Goal: Information Seeking & Learning: Learn about a topic

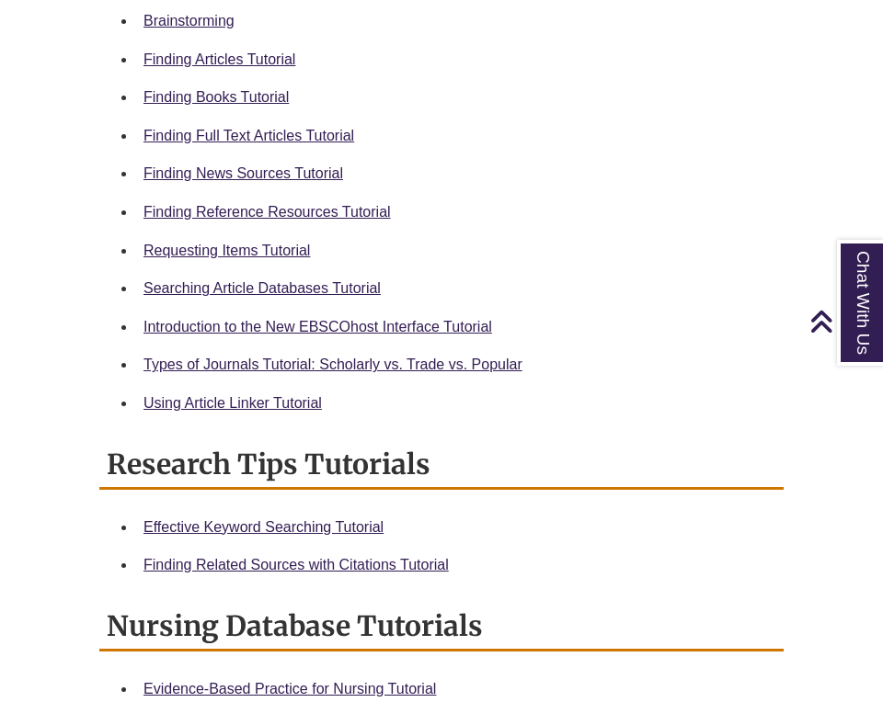
scroll to position [1023, 0]
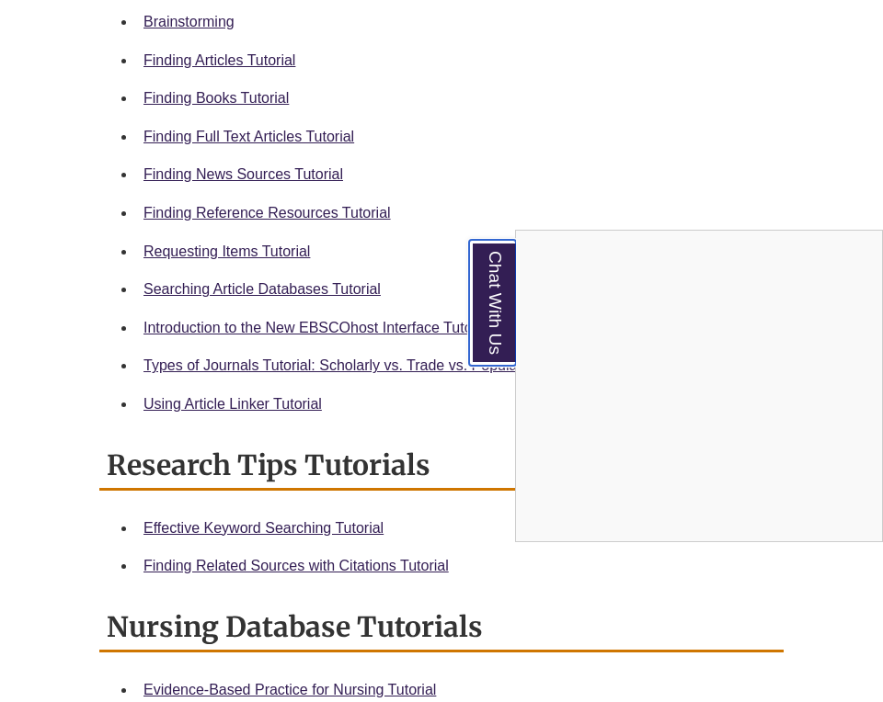
click at [496, 298] on link "Chat With Us" at bounding box center [492, 303] width 47 height 126
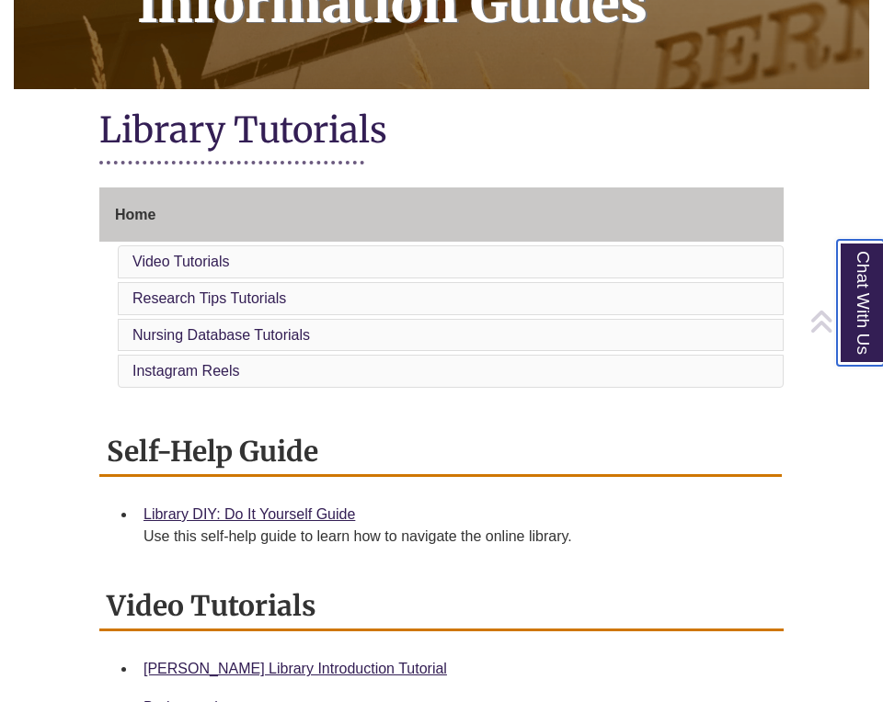
scroll to position [0, 0]
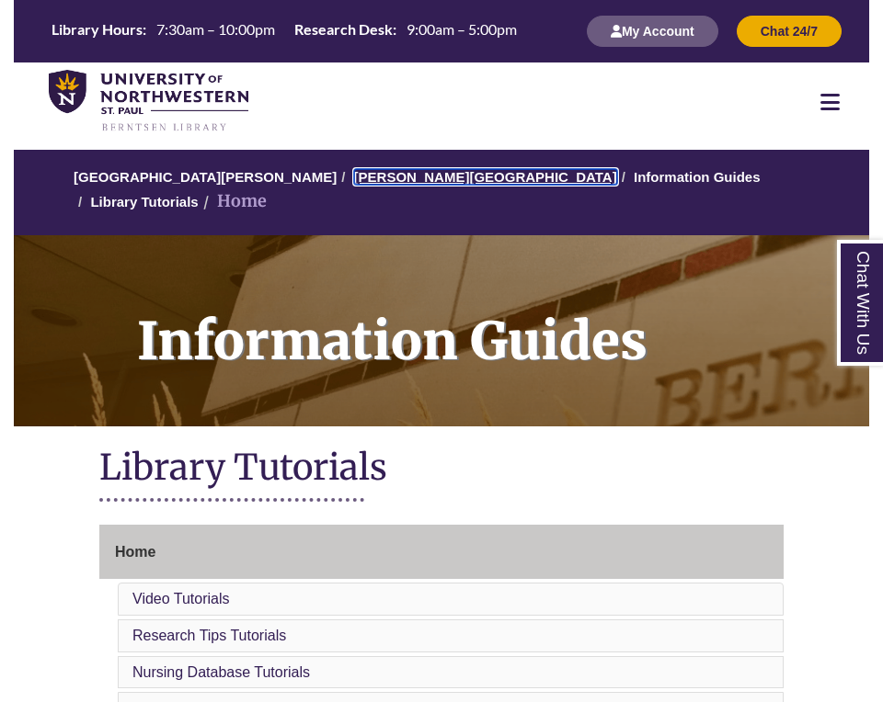
click at [388, 180] on link "[PERSON_NAME][GEOGRAPHIC_DATA]" at bounding box center [485, 177] width 263 height 16
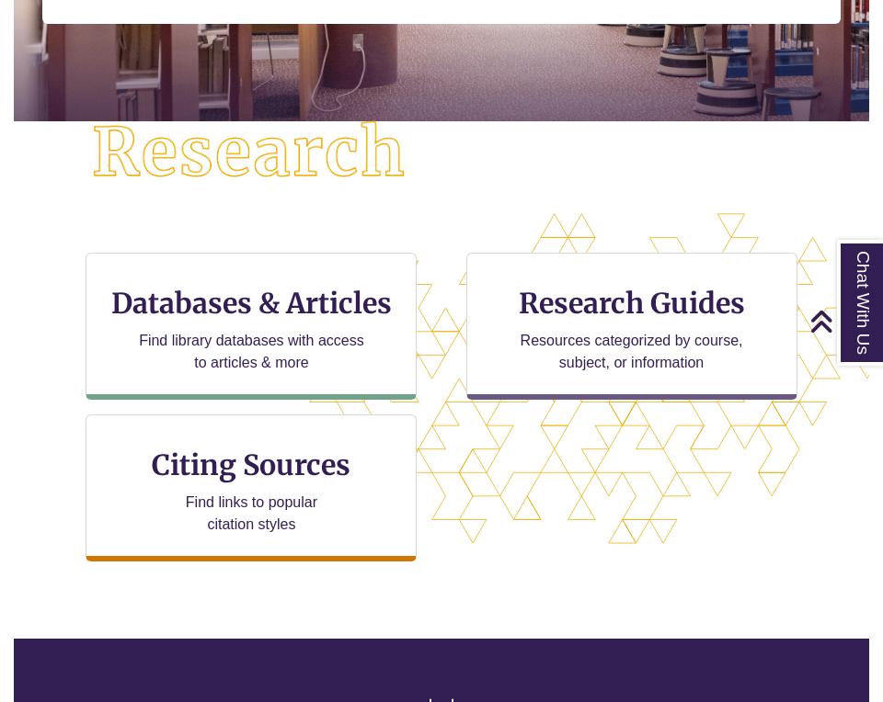
scroll to position [384, 0]
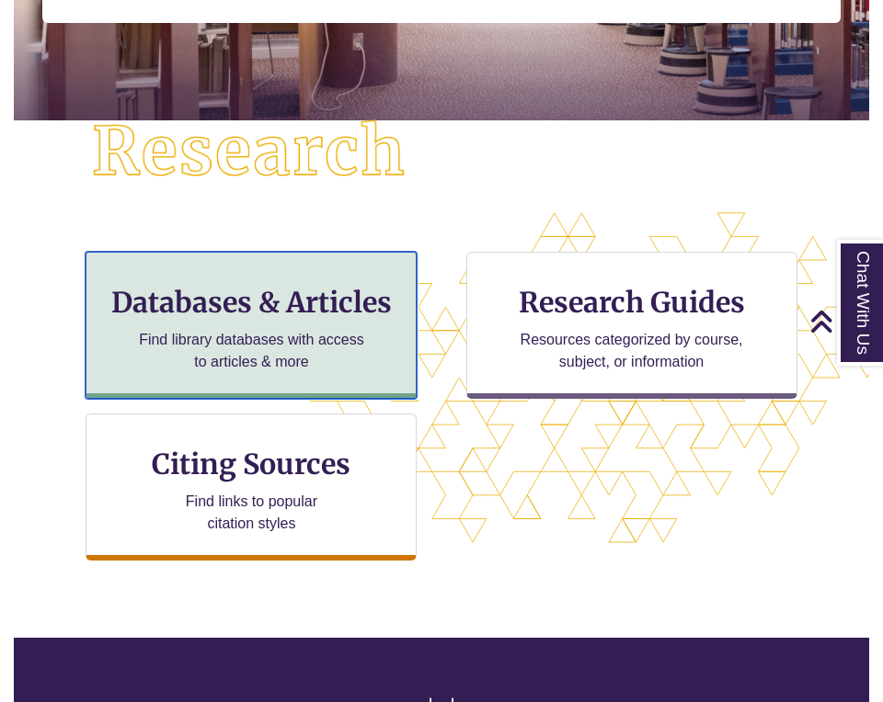
click at [291, 302] on h3 "Databases & Articles" at bounding box center [251, 302] width 300 height 35
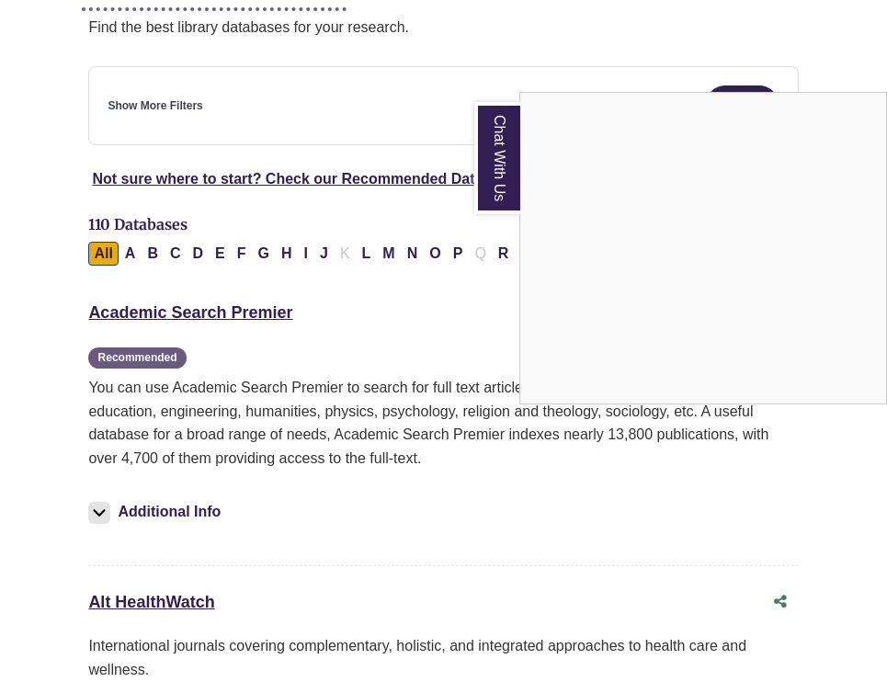
scroll to position [296, 0]
click at [505, 192] on link "Chat With Us" at bounding box center [497, 158] width 46 height 112
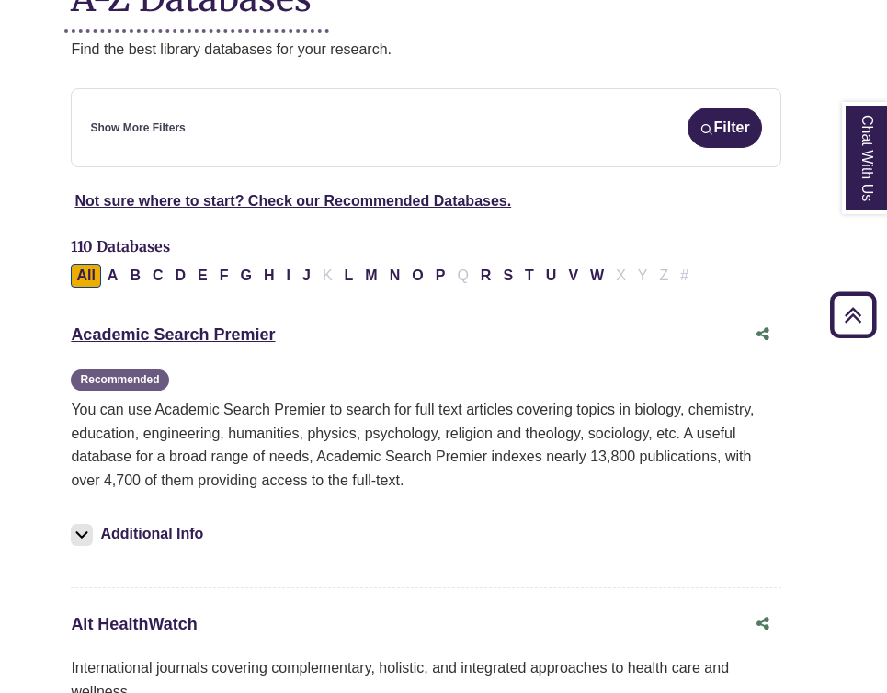
scroll to position [0, 17]
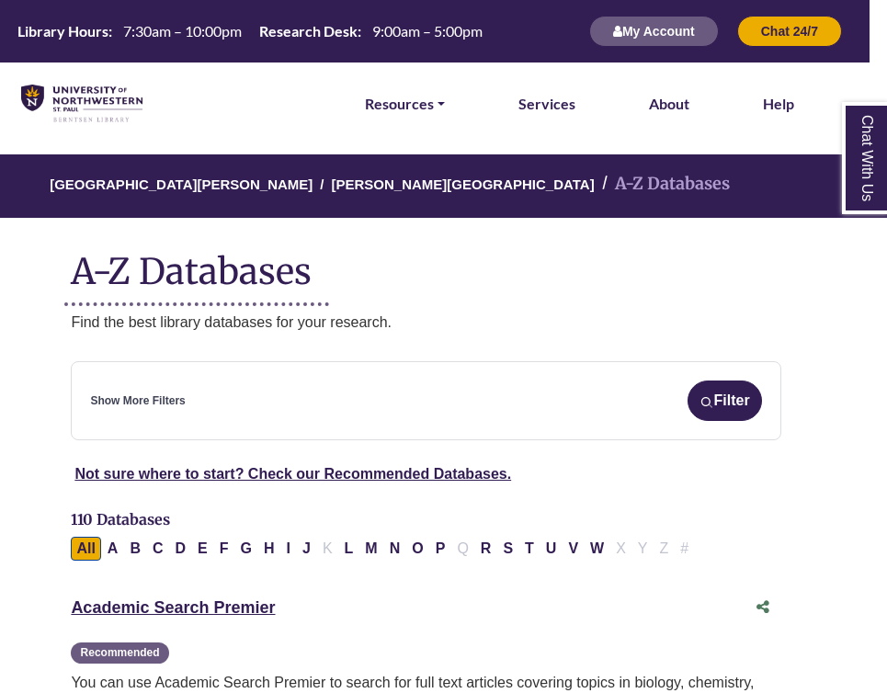
click at [393, 391] on div "Show More Filters Filter" at bounding box center [425, 401] width 671 height 40
click at [721, 398] on button "Filter" at bounding box center [725, 401] width 74 height 40
click at [302, 412] on div "Show More Filters Filter" at bounding box center [425, 401] width 671 height 40
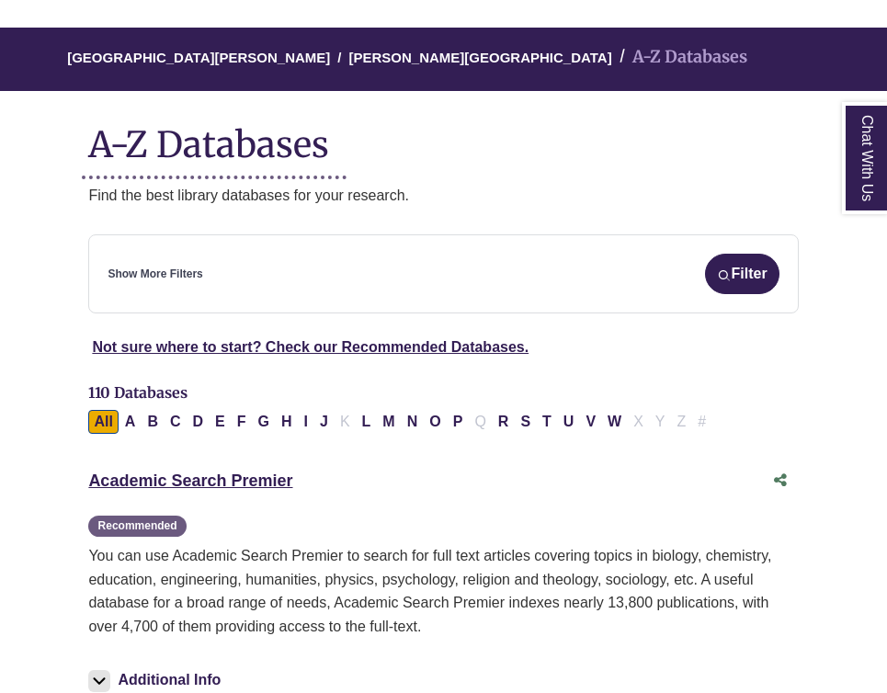
scroll to position [178, 0]
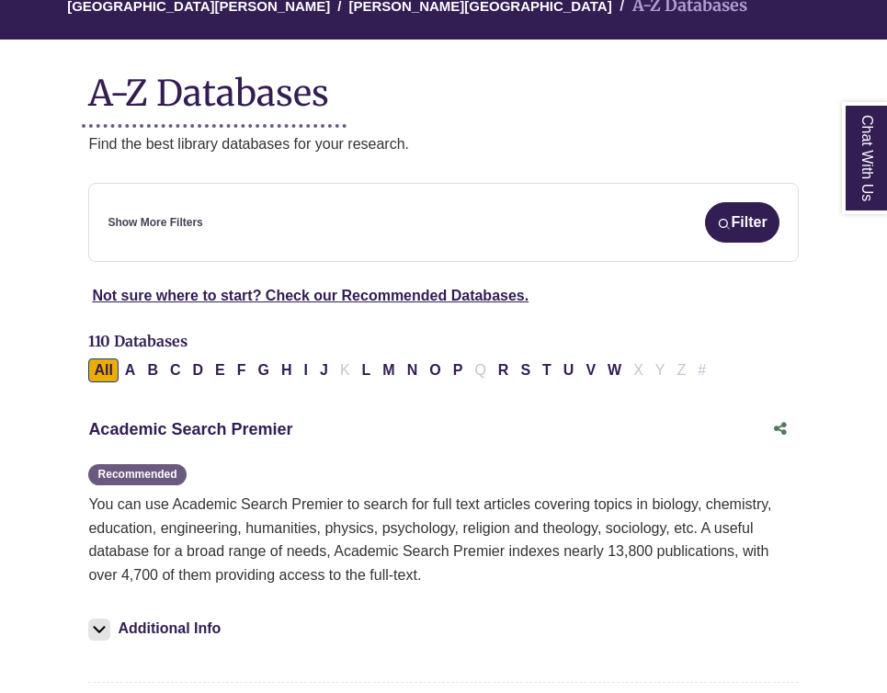
click at [245, 423] on link "Academic Search Premier This link opens in a new window" at bounding box center [190, 429] width 204 height 18
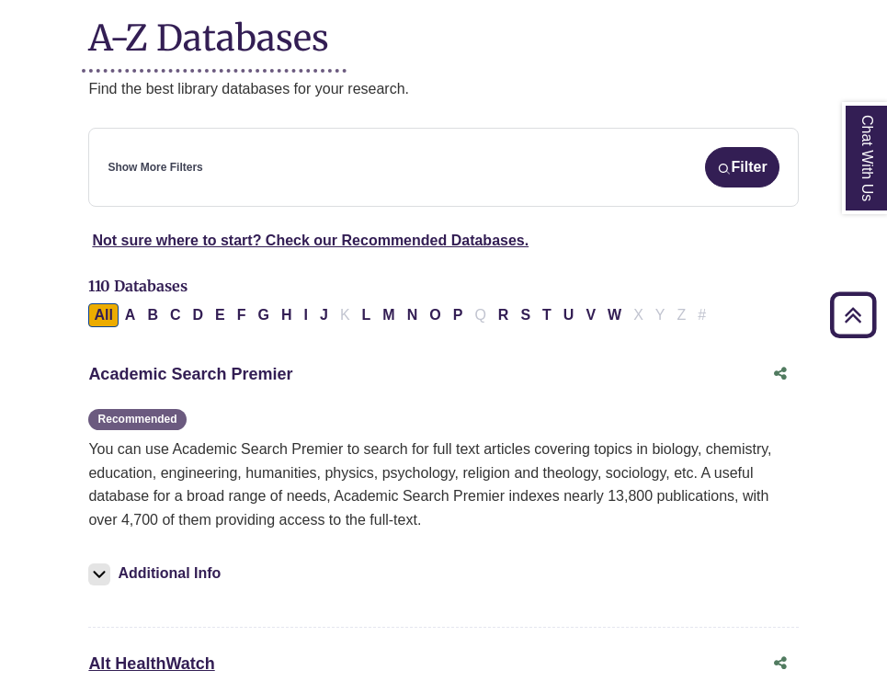
scroll to position [230, 0]
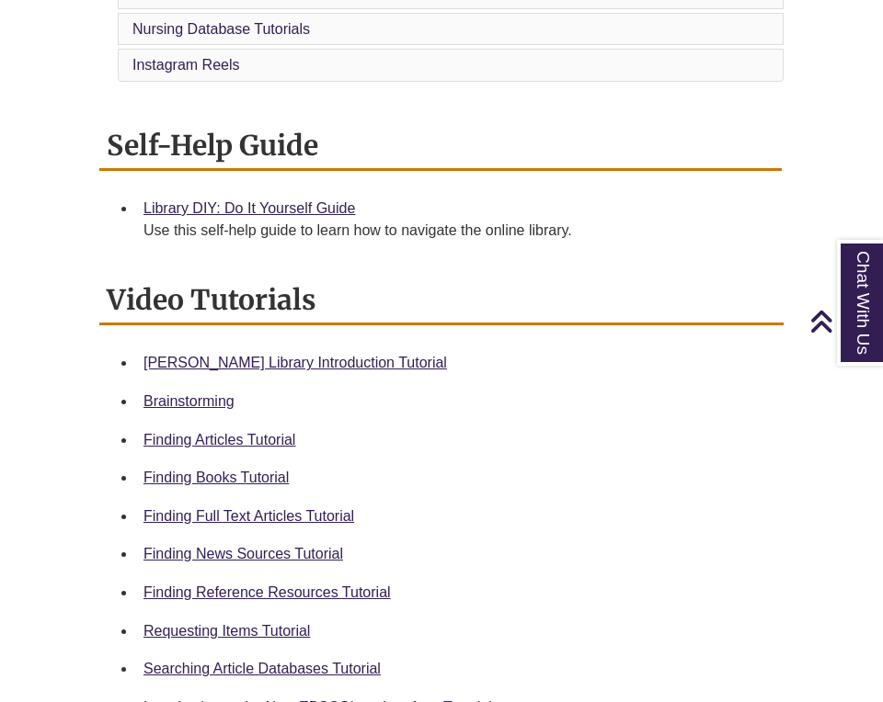
scroll to position [647, 0]
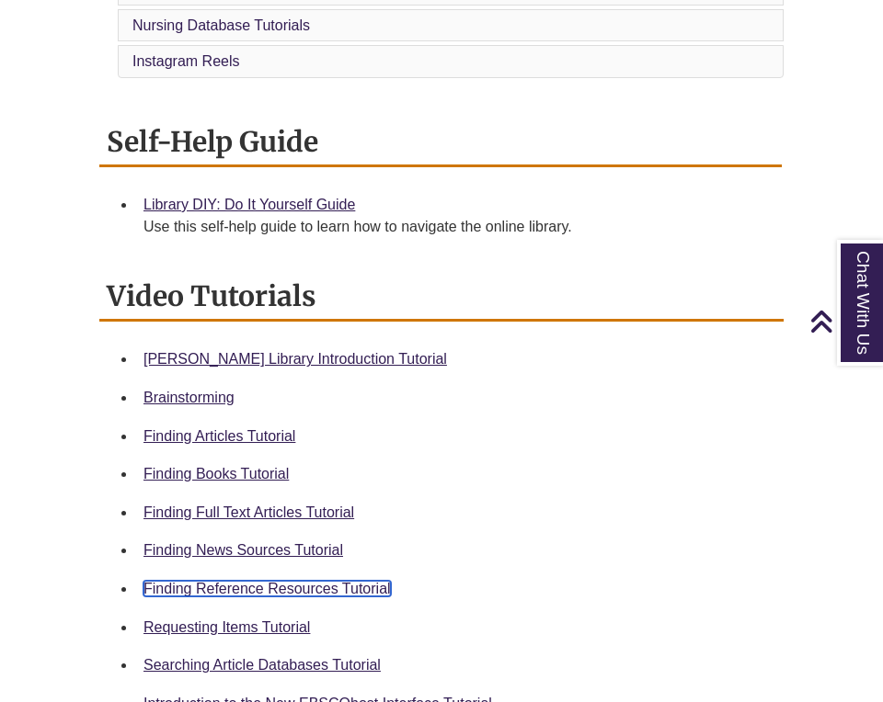
click at [352, 581] on link "Finding Reference Resources Tutorial" at bounding box center [266, 589] width 247 height 16
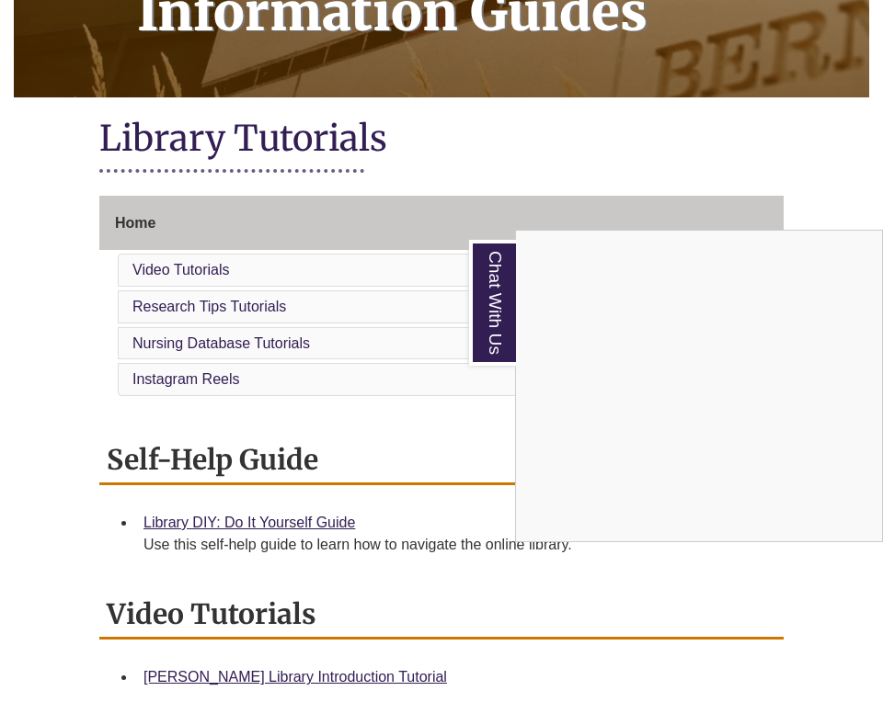
scroll to position [276, 0]
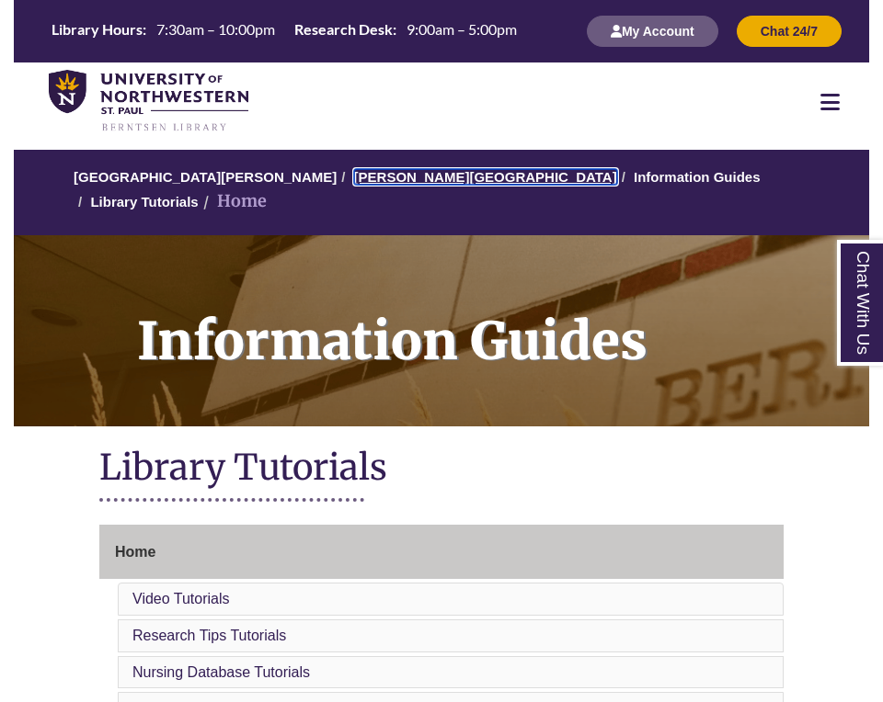
click at [391, 180] on link "[PERSON_NAME][GEOGRAPHIC_DATA]" at bounding box center [485, 177] width 263 height 16
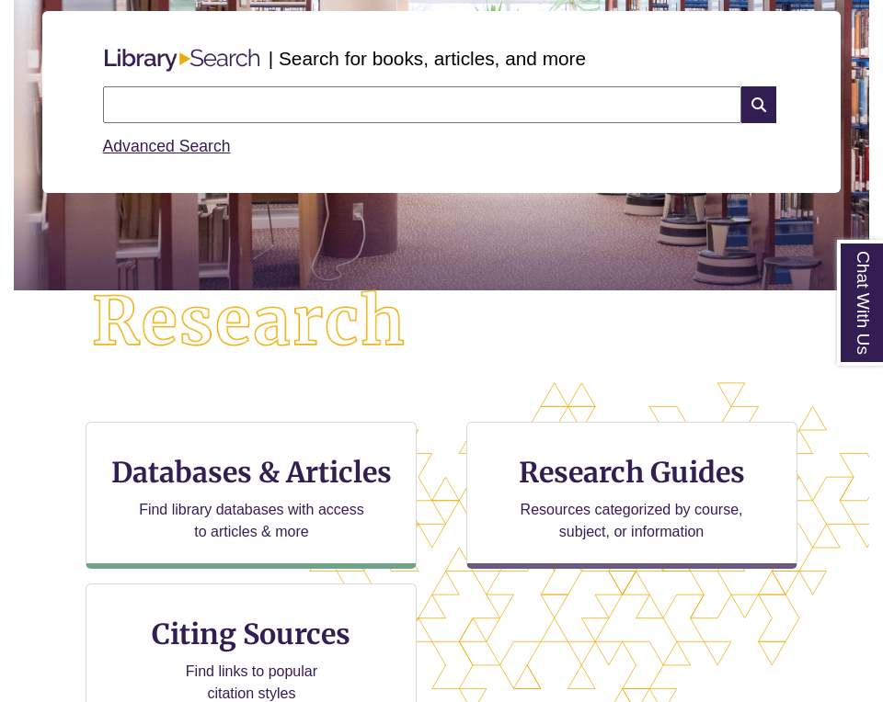
scroll to position [220, 0]
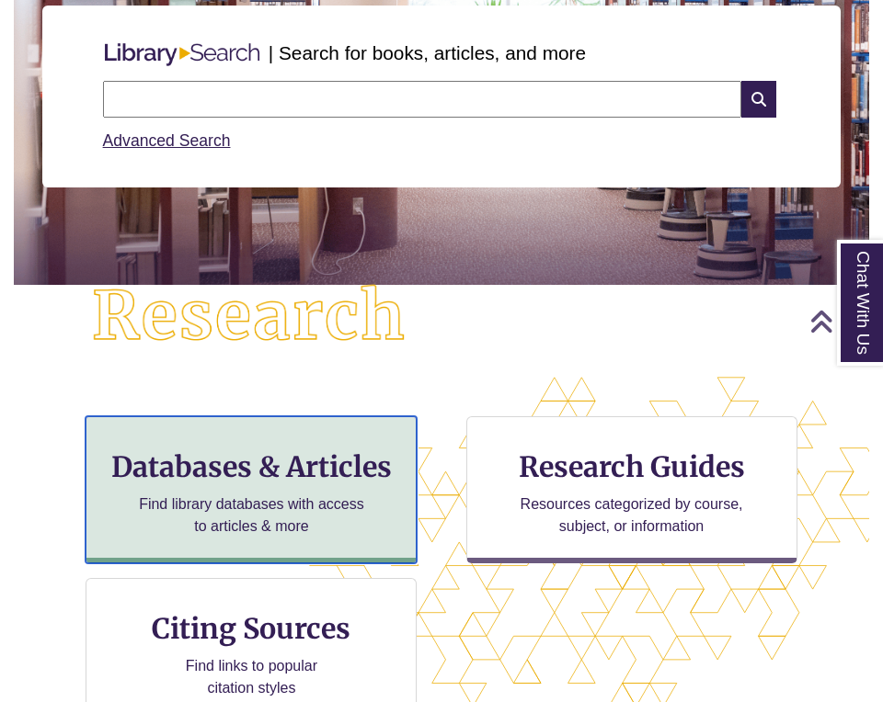
click at [312, 463] on h3 "Databases & Articles" at bounding box center [251, 467] width 300 height 35
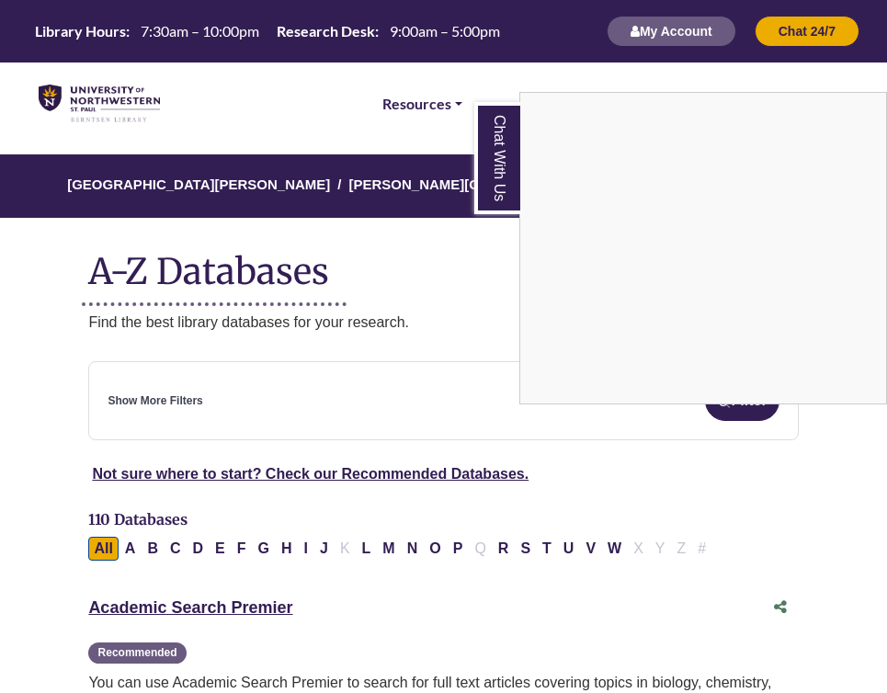
click at [508, 182] on link "Chat With Us" at bounding box center [497, 158] width 46 height 112
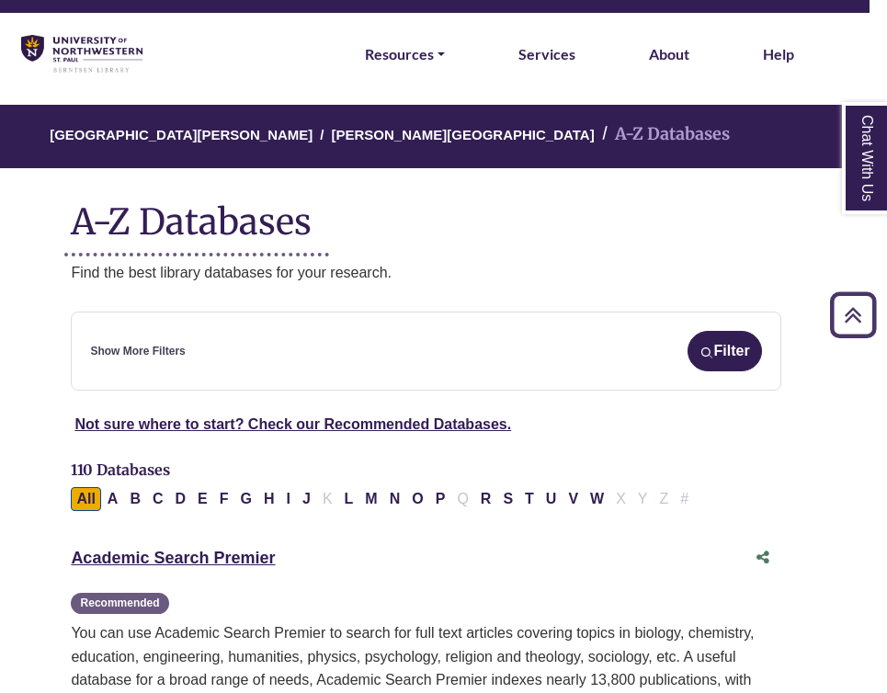
scroll to position [0, 17]
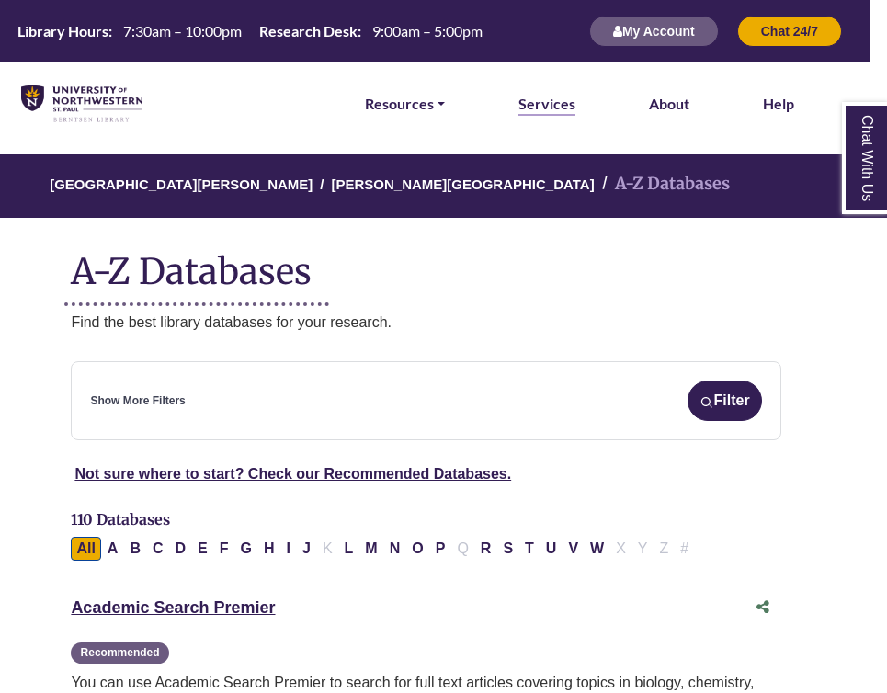
click at [570, 104] on link "Services" at bounding box center [547, 104] width 57 height 24
click at [442, 96] on link "Resources" at bounding box center [405, 104] width 80 height 24
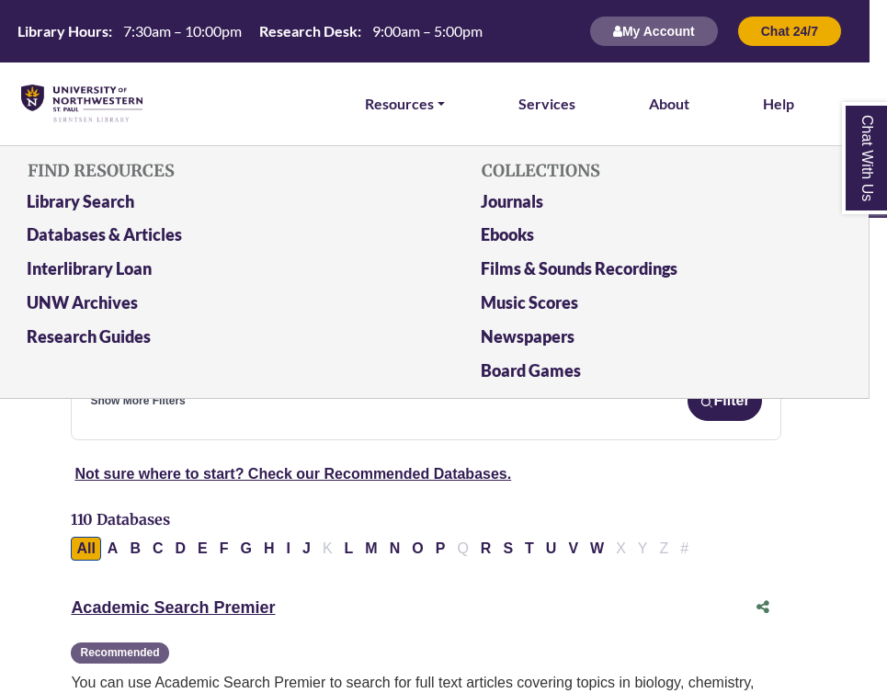
click at [560, 461] on div "Not sure where to start? Check our Recommended Databases." at bounding box center [426, 481] width 776 height 53
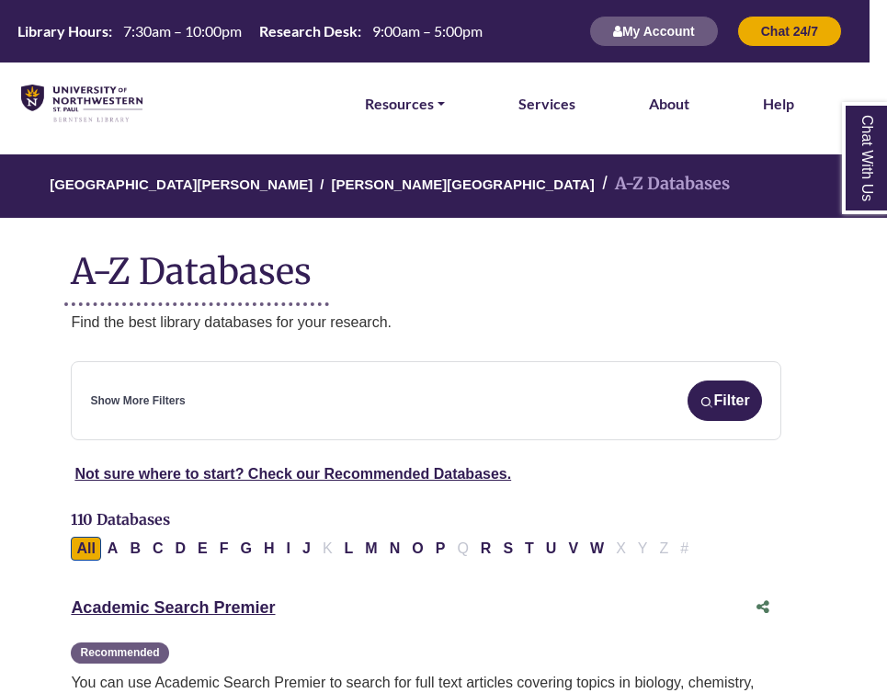
click at [448, 407] on div "Show More Filters Filter" at bounding box center [425, 401] width 671 height 40
click at [737, 395] on button "Filter" at bounding box center [725, 401] width 74 height 40
click at [428, 384] on div "Show More Filters Filter" at bounding box center [425, 401] width 671 height 40
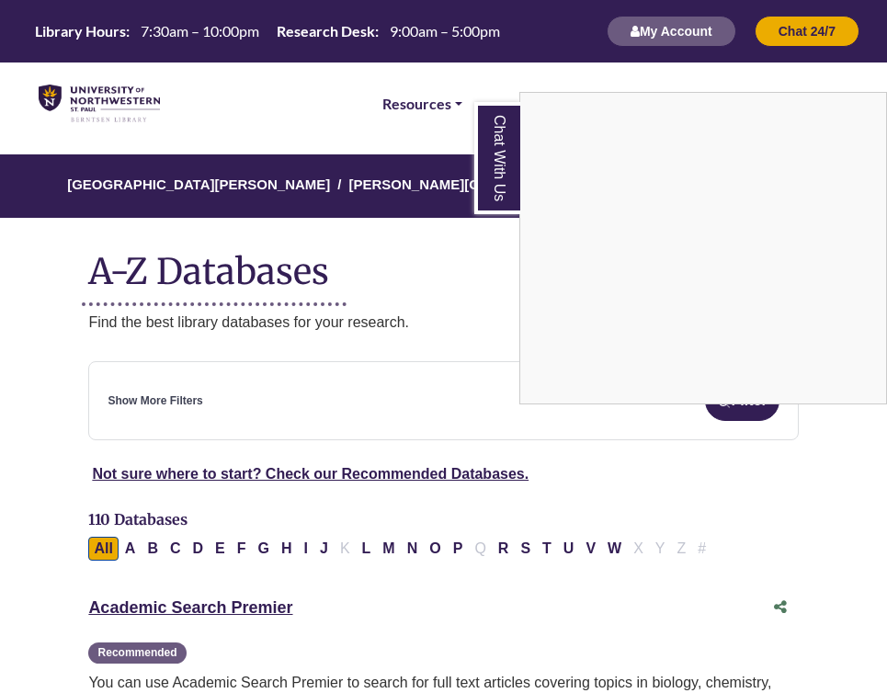
click at [638, 502] on div "Chat With Us" at bounding box center [443, 346] width 887 height 693
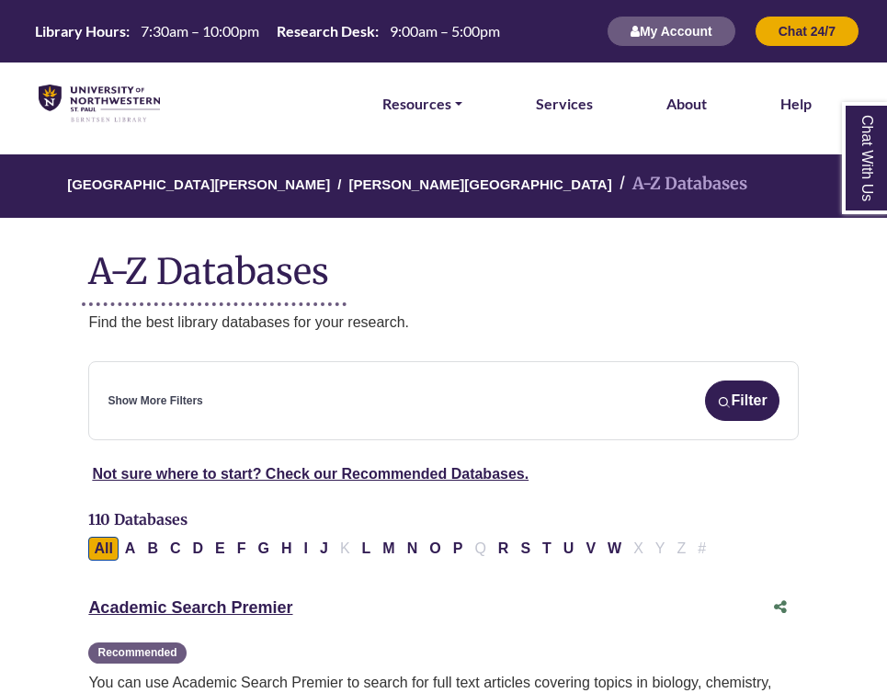
click at [568, 404] on div "Show More Filters Filter" at bounding box center [443, 401] width 671 height 40
click at [727, 389] on button "Filter" at bounding box center [742, 401] width 74 height 40
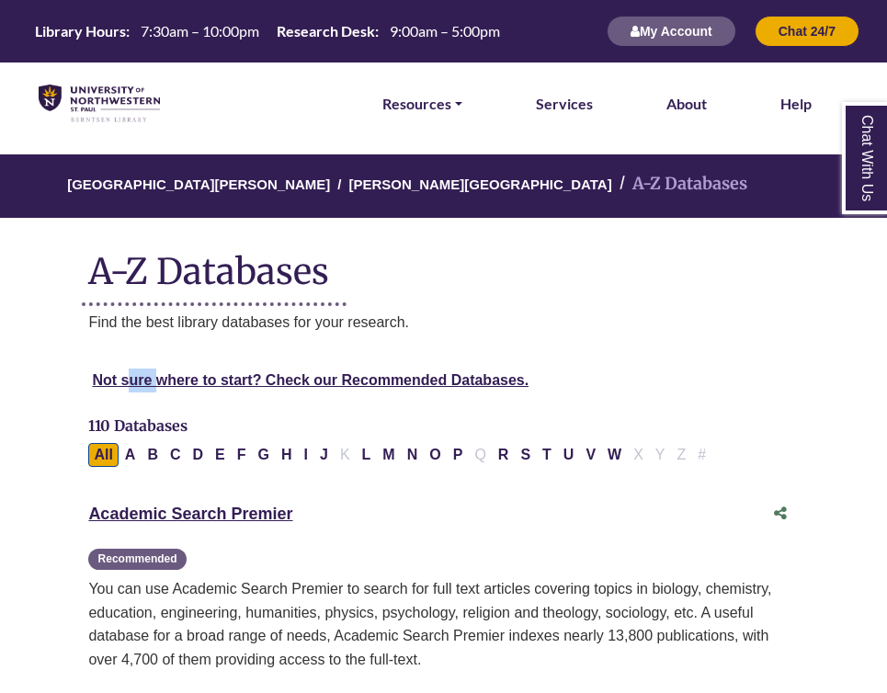
click at [727, 389] on div "Not sure where to start? Check our Recommended Databases." at bounding box center [443, 381] width 732 height 24
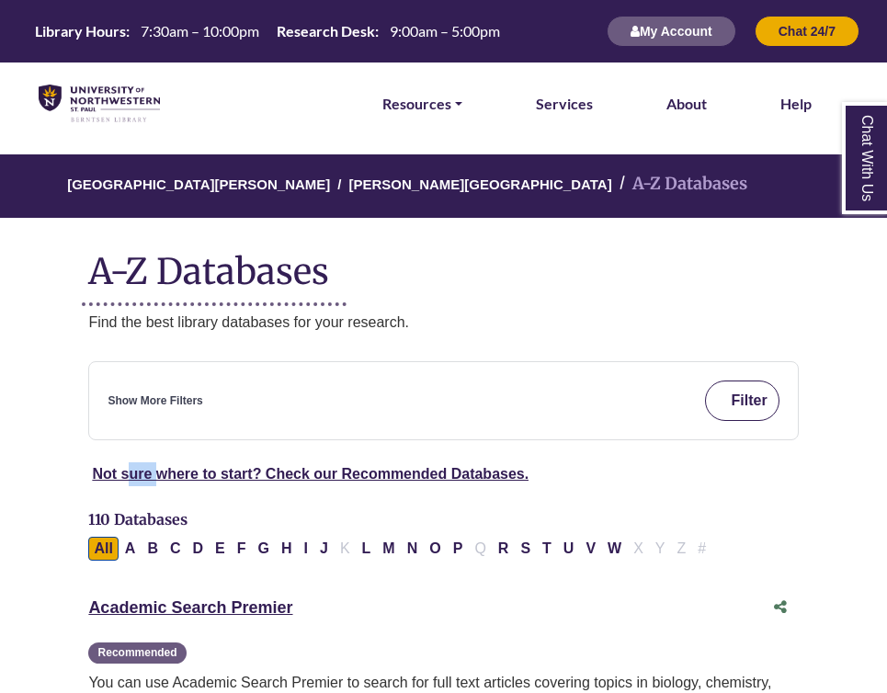
click at [727, 389] on button "Filter" at bounding box center [742, 401] width 74 height 40
click at [621, 298] on div "University of Northwestern - St. Paul Berntsen Library A-Z Databases A-Z Databa…" at bounding box center [443, 243] width 754 height 179
click at [277, 611] on link "Academic Search Premier This link opens in a new window" at bounding box center [190, 608] width 204 height 18
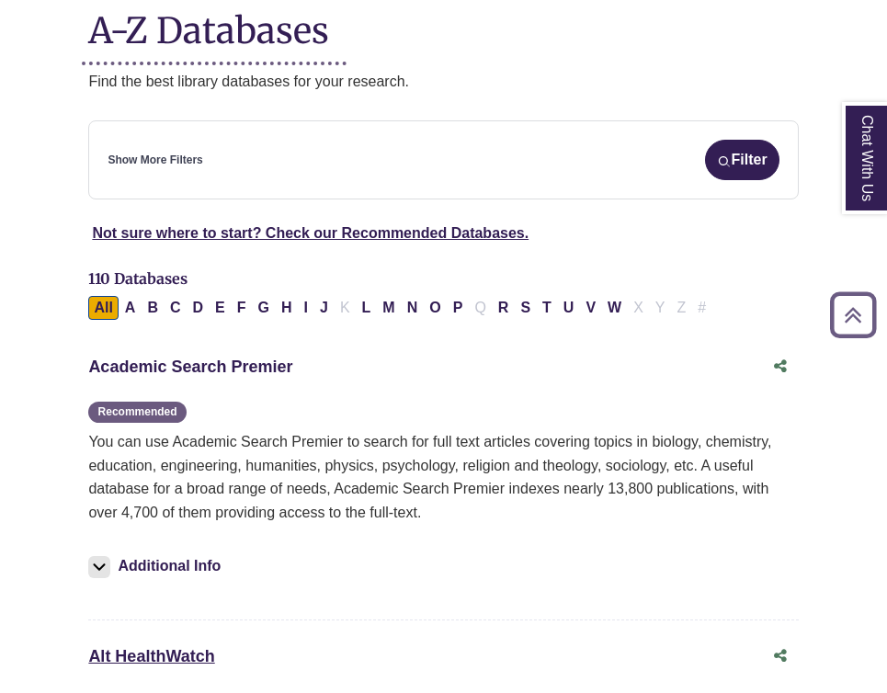
scroll to position [290, 0]
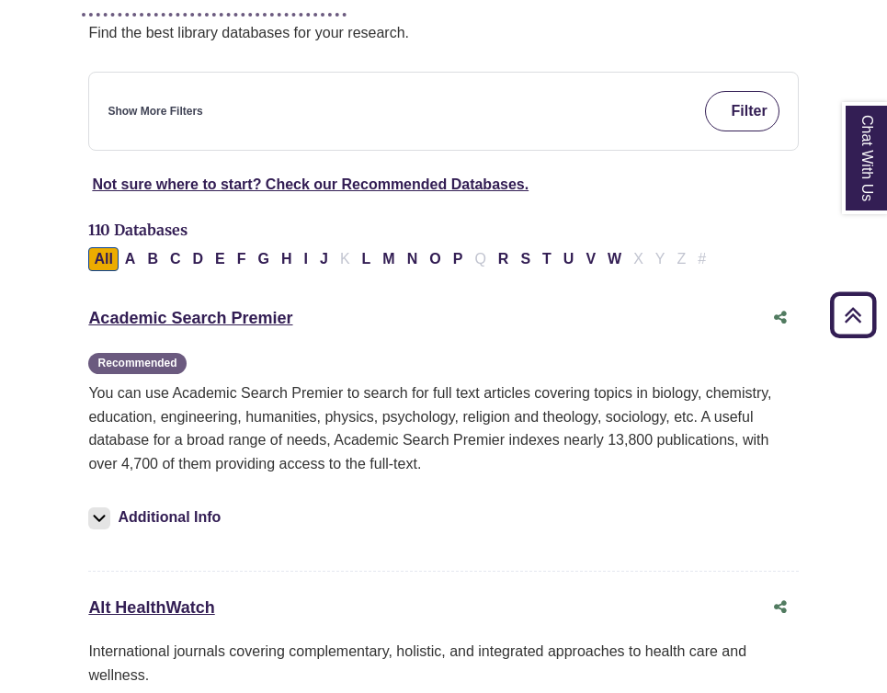
click at [740, 118] on button "Filter" at bounding box center [742, 111] width 74 height 40
click at [120, 266] on button "A" at bounding box center [131, 259] width 22 height 24
click at [510, 263] on button "R" at bounding box center [504, 259] width 22 height 24
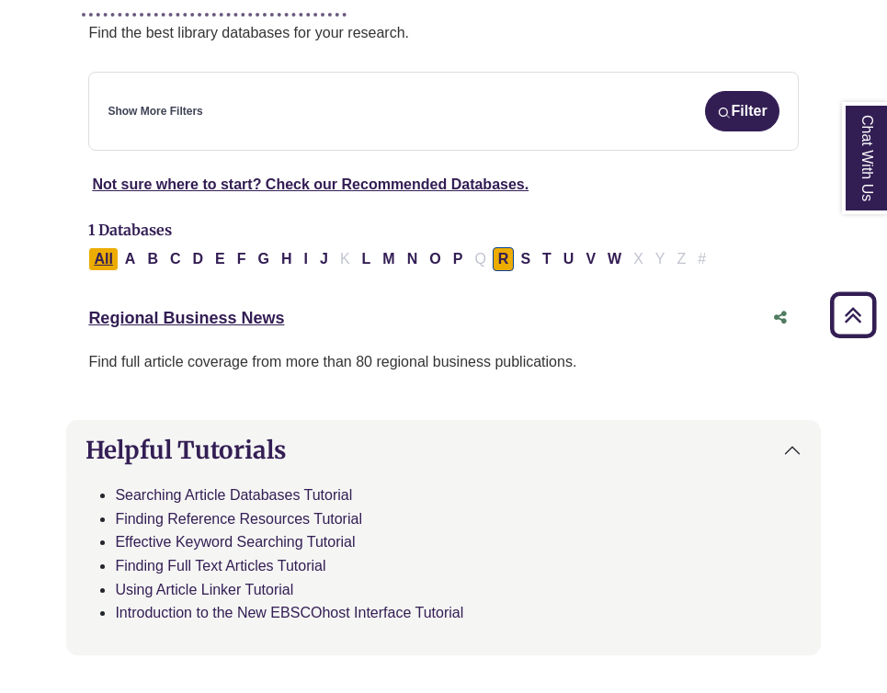
click at [102, 259] on button "All" at bounding box center [102, 259] width 29 height 24
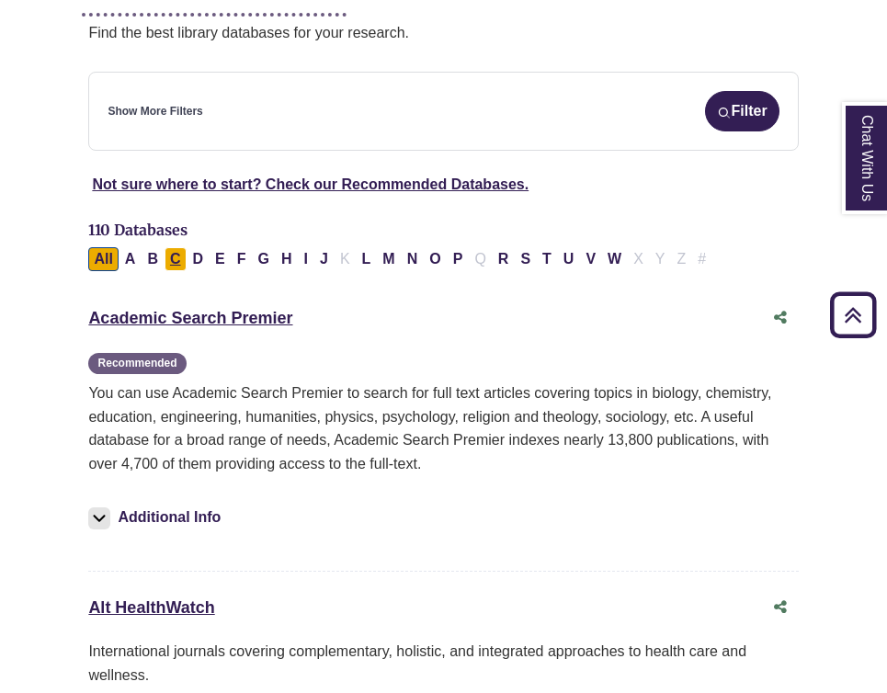
click at [174, 255] on button "C" at bounding box center [176, 259] width 22 height 24
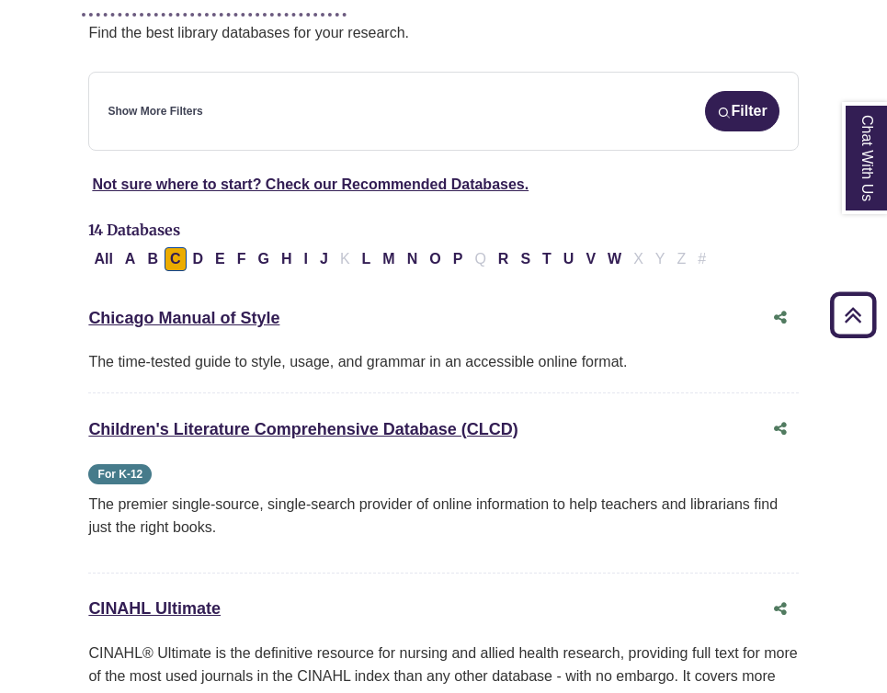
click at [321, 107] on div "Show More Filters Filter" at bounding box center [443, 111] width 671 height 40
click at [144, 108] on link "Show More Filters" at bounding box center [155, 111] width 95 height 17
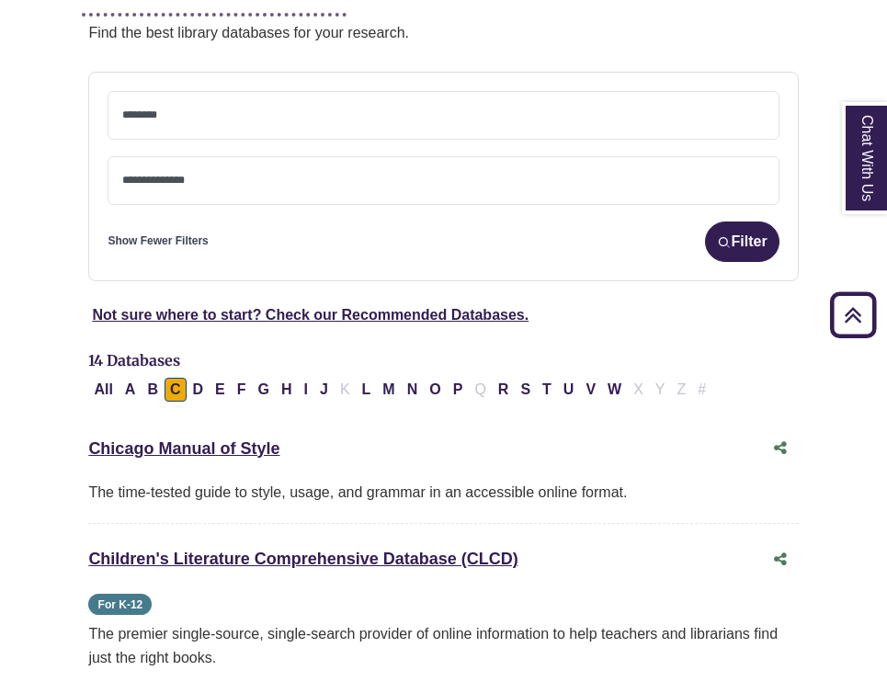
click at [189, 121] on textarea "Search" at bounding box center [443, 116] width 642 height 15
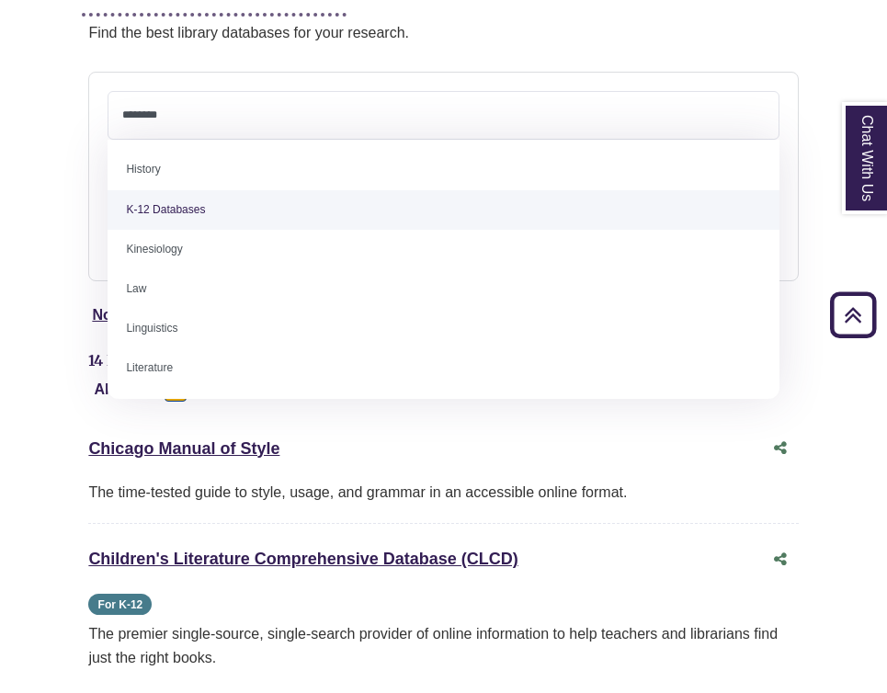
scroll to position [881, 0]
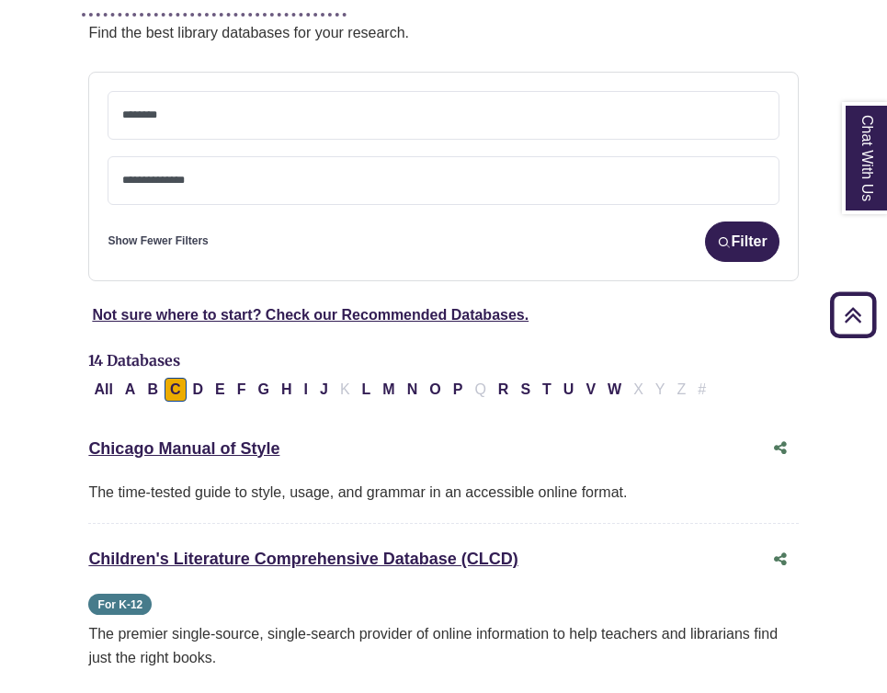
click at [241, 178] on textarea "Search" at bounding box center [443, 182] width 642 height 15
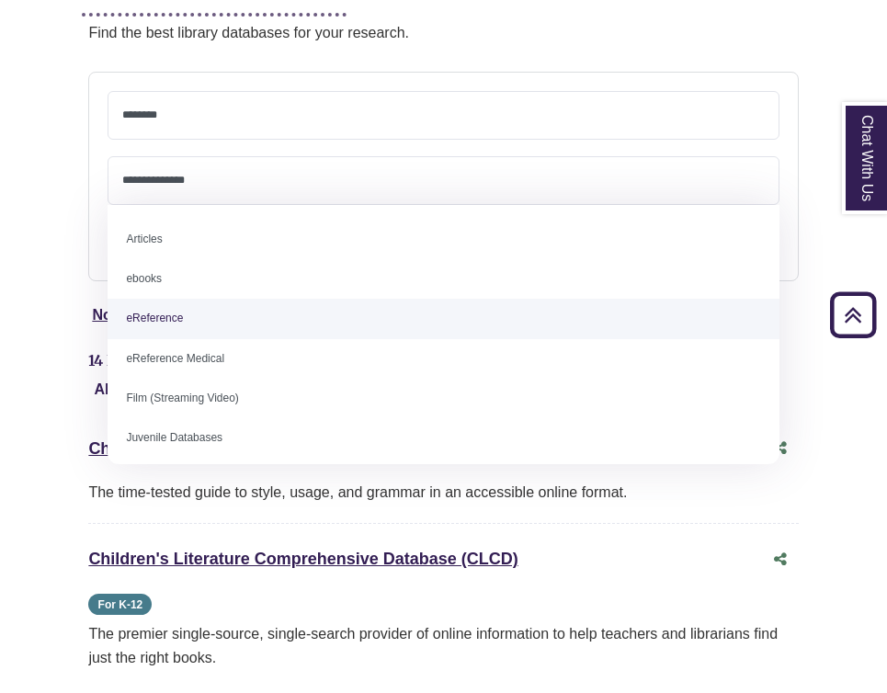
select select "*****"
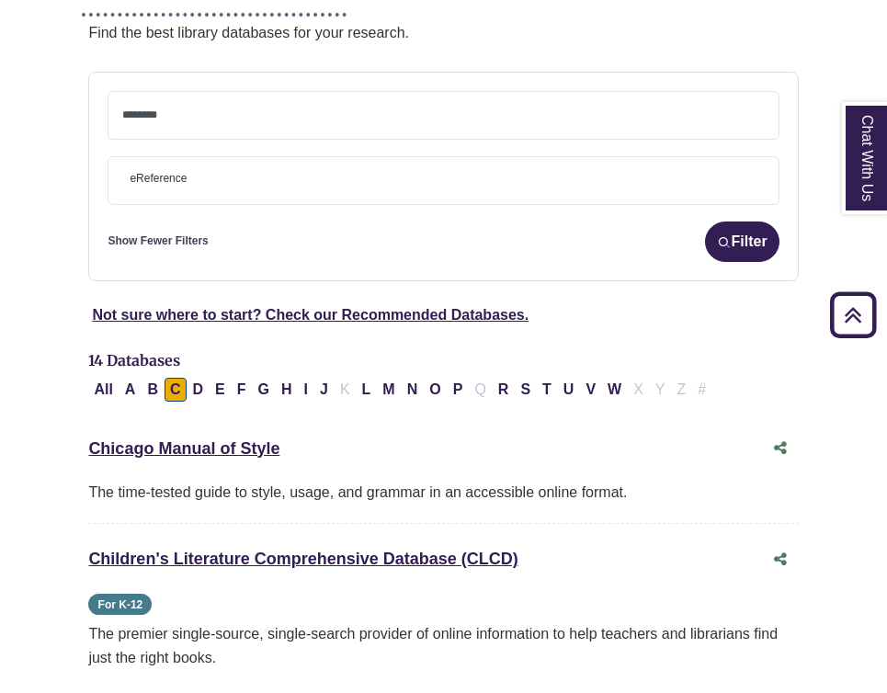
scroll to position [40, 0]
click at [324, 98] on span at bounding box center [443, 115] width 642 height 47
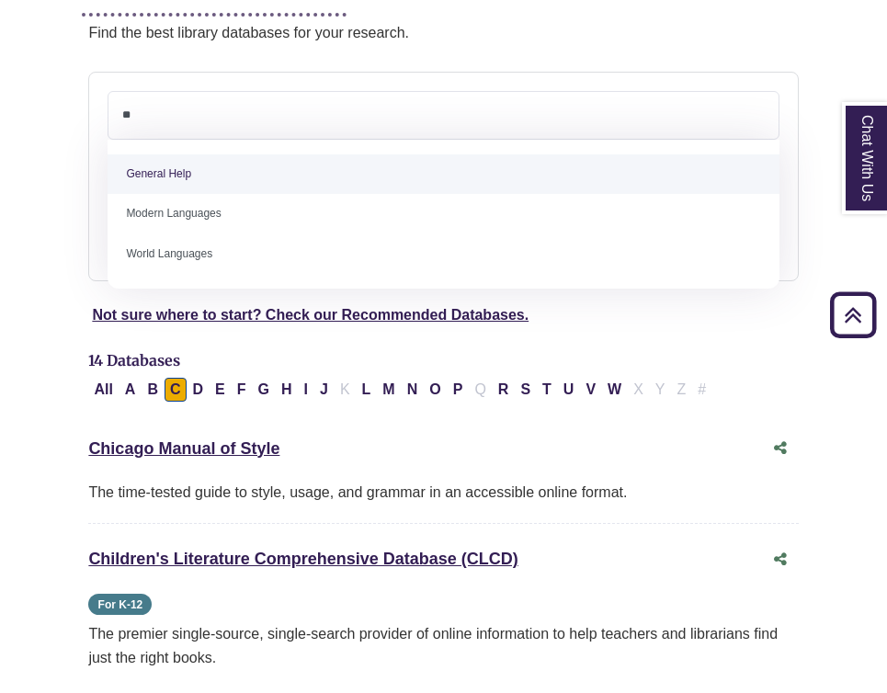
type textarea "**"
select select "*****"
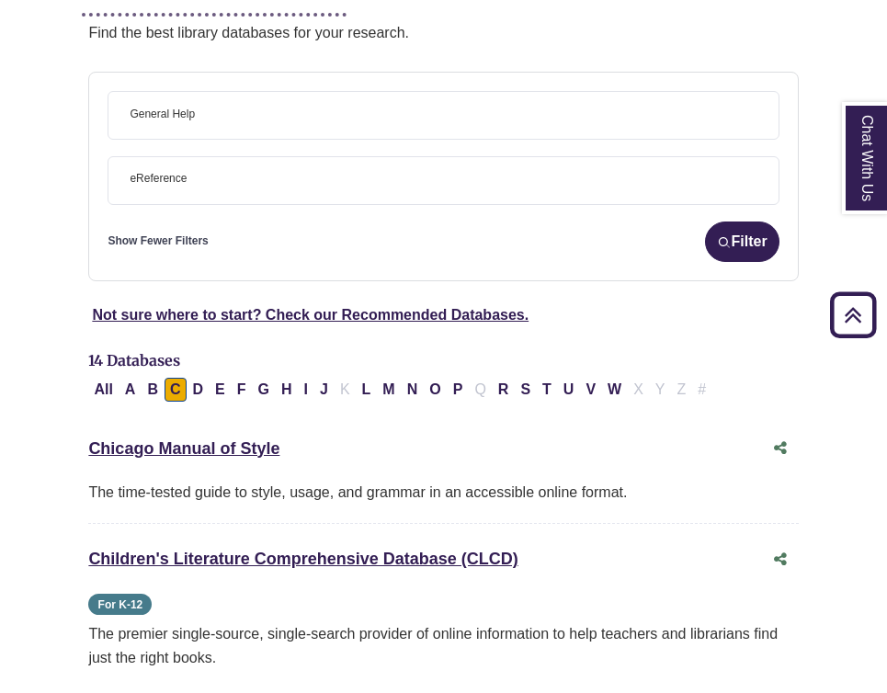
scroll to position [357, 0]
click at [724, 241] on img "submit" at bounding box center [724, 242] width 14 height 14
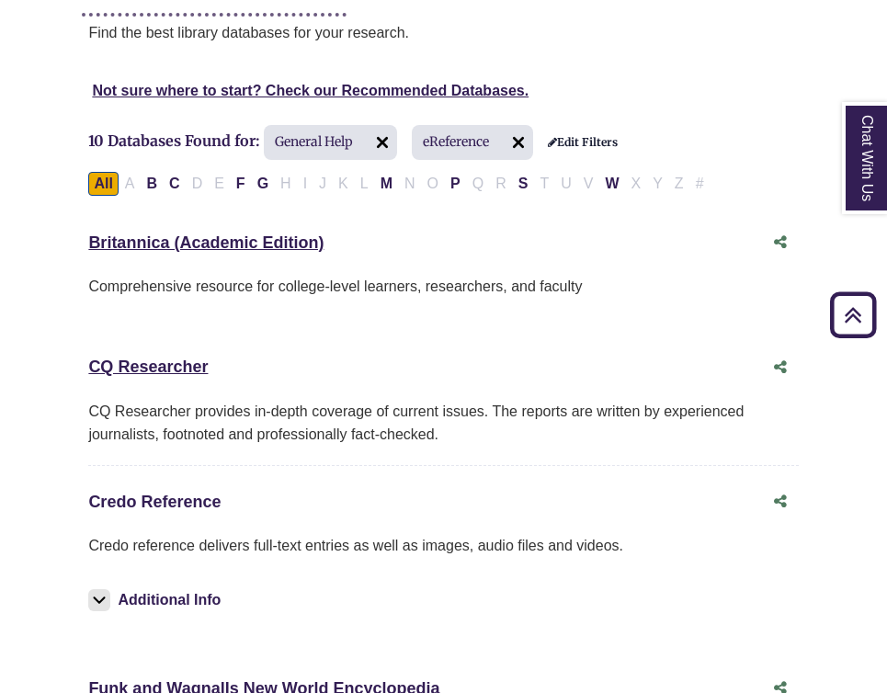
click at [137, 498] on link "Credo Reference This link opens in a new window" at bounding box center [154, 502] width 132 height 18
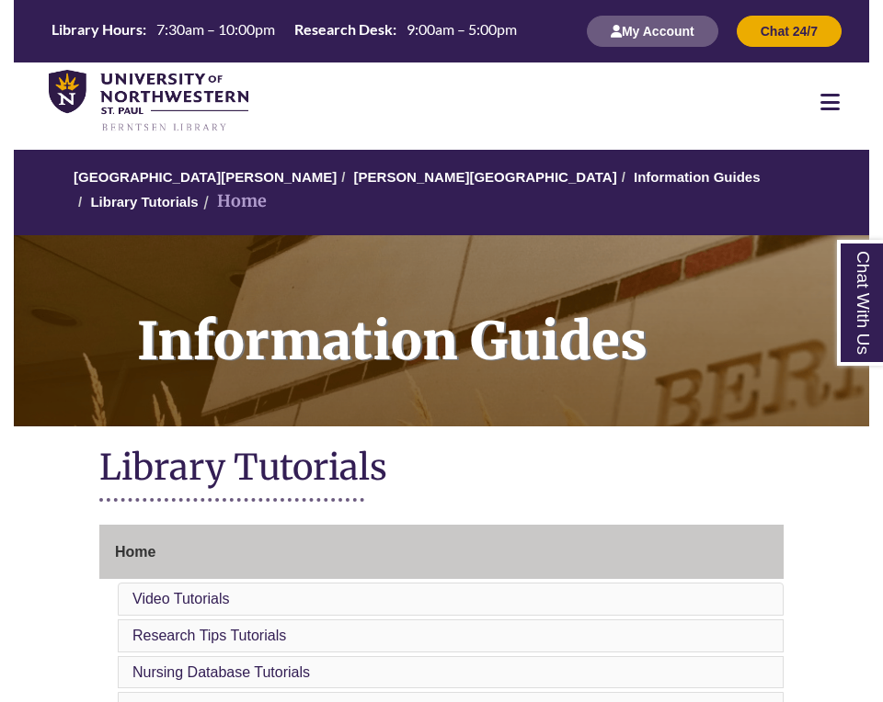
click at [811, 96] on div at bounding box center [830, 102] width 78 height 22
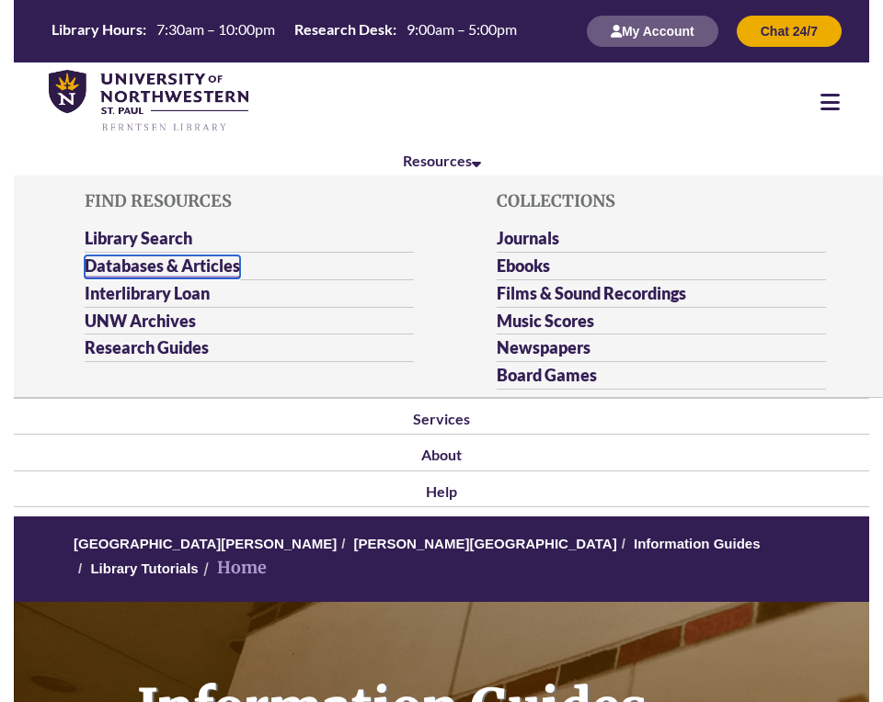
click at [211, 261] on link "Databases & Articles" at bounding box center [162, 267] width 155 height 23
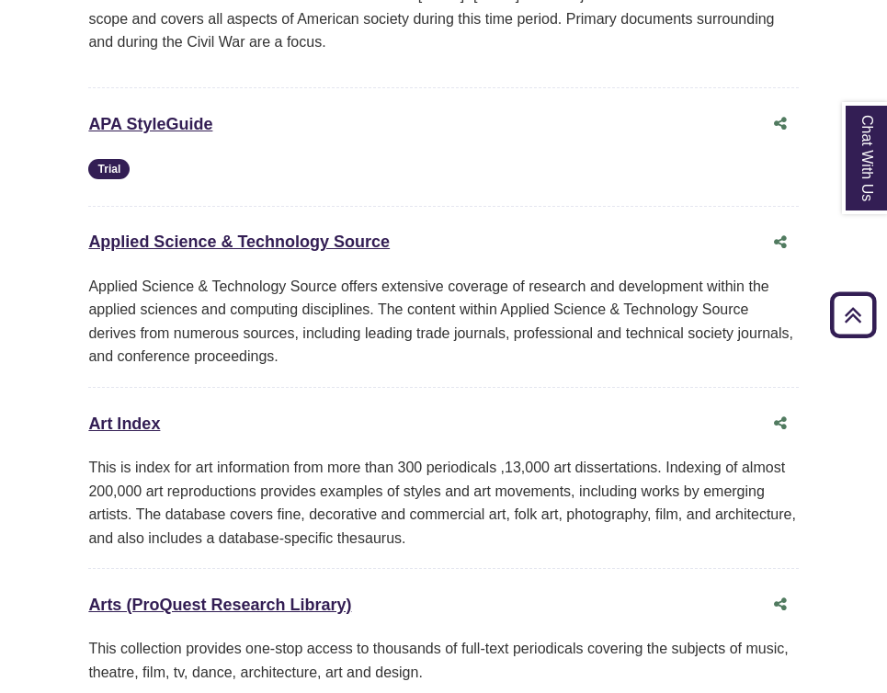
scroll to position [1096, 0]
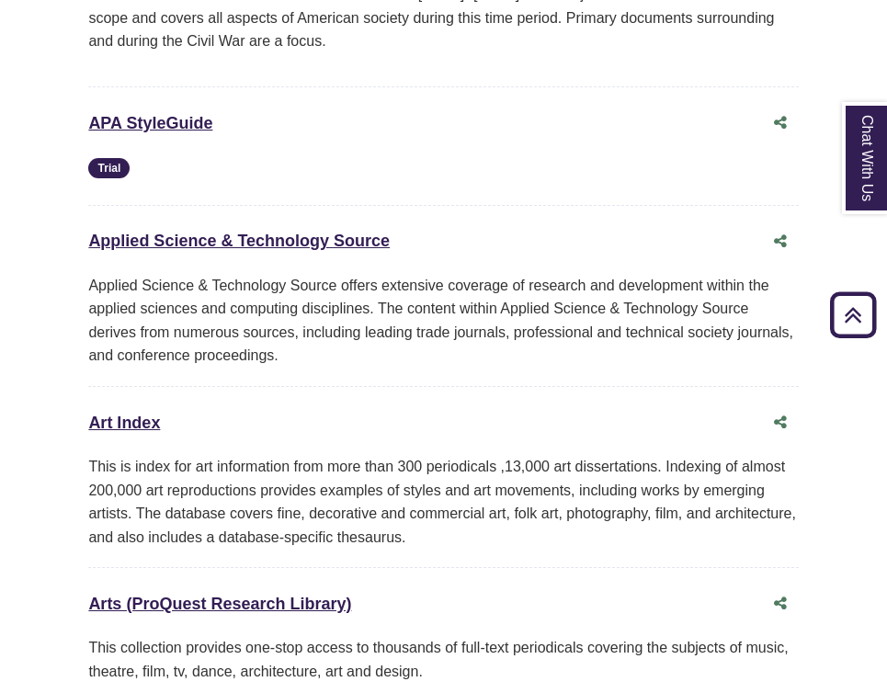
click at [845, 328] on icon "Back to Top" at bounding box center [853, 315] width 59 height 59
click at [850, 317] on icon "Back to Top" at bounding box center [853, 315] width 59 height 59
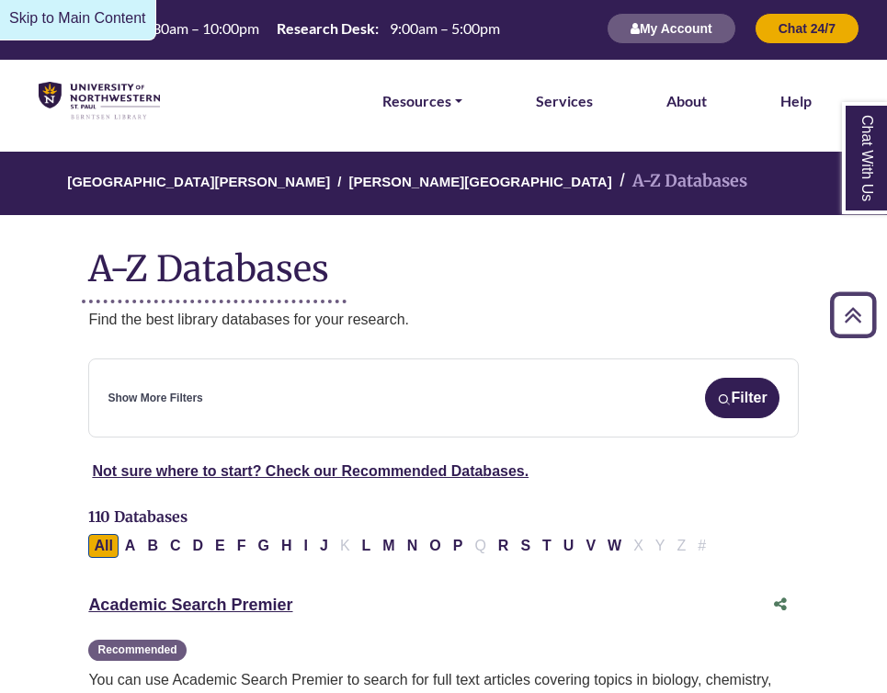
scroll to position [0, 17]
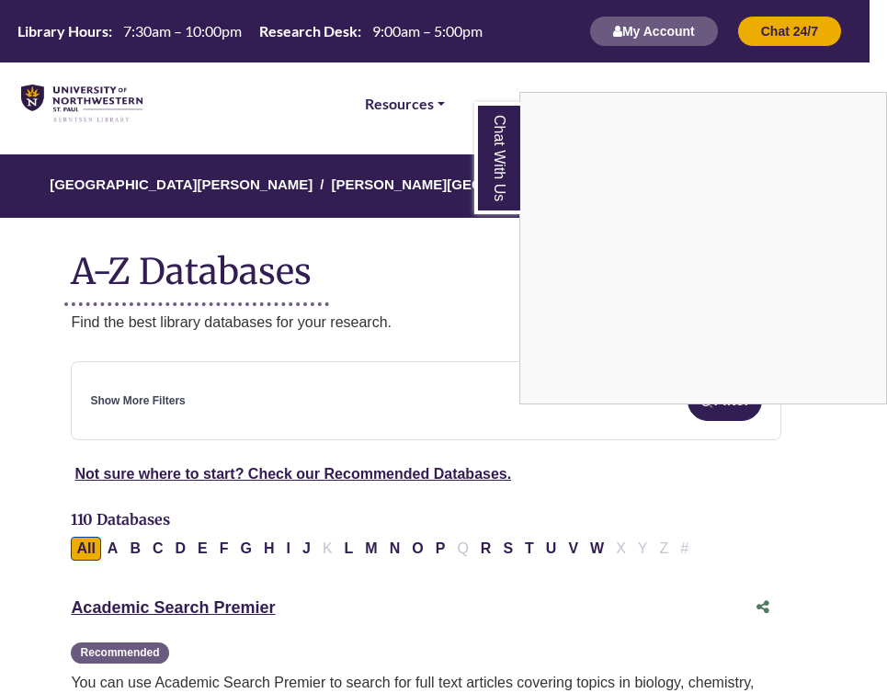
click at [499, 182] on link "Chat With Us" at bounding box center [497, 158] width 46 height 112
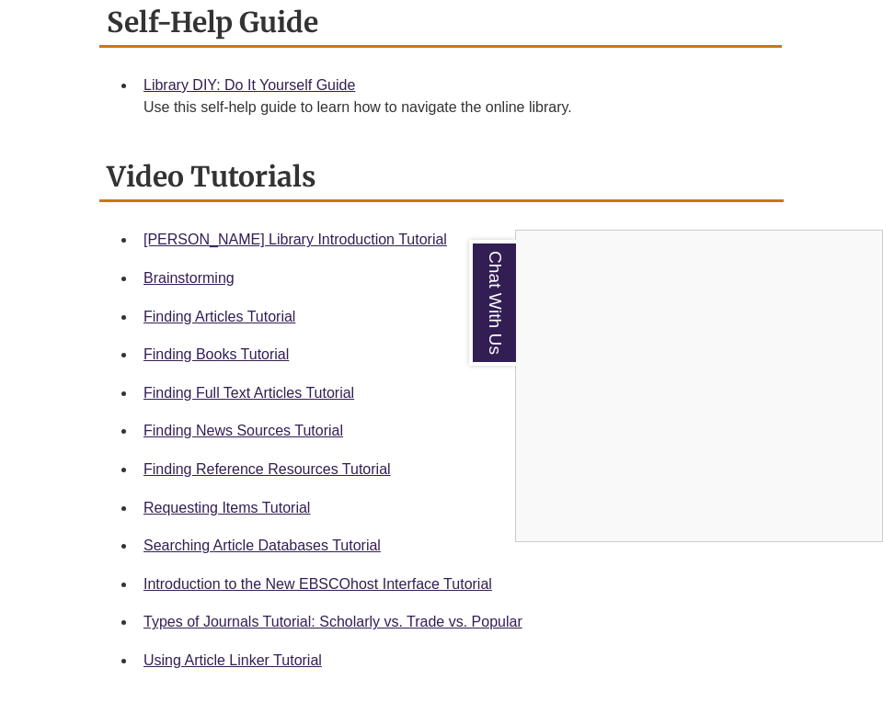
scroll to position [770, 0]
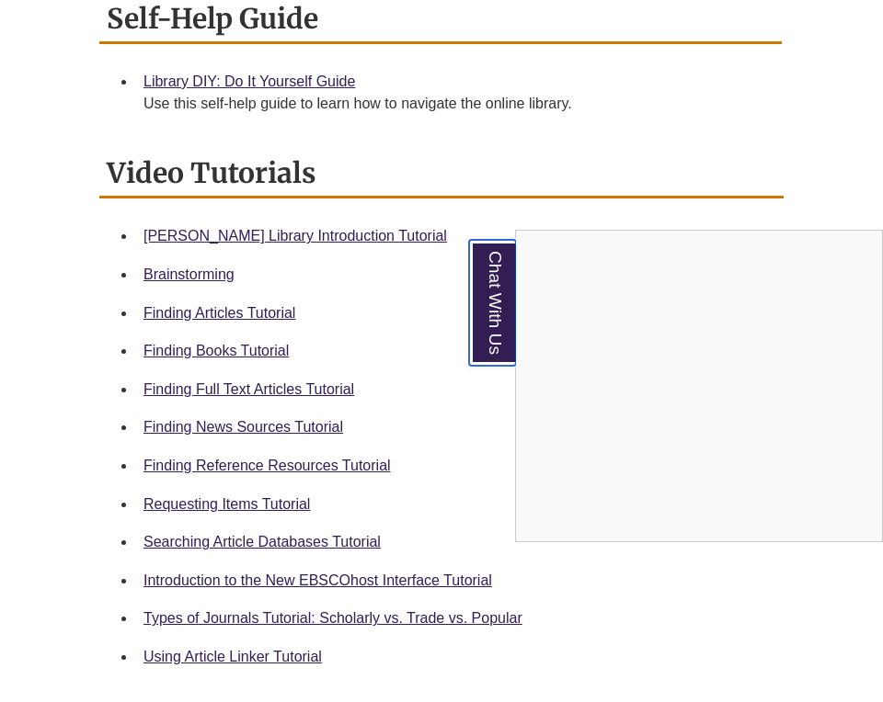
click at [486, 327] on link "Chat With Us" at bounding box center [492, 303] width 47 height 126
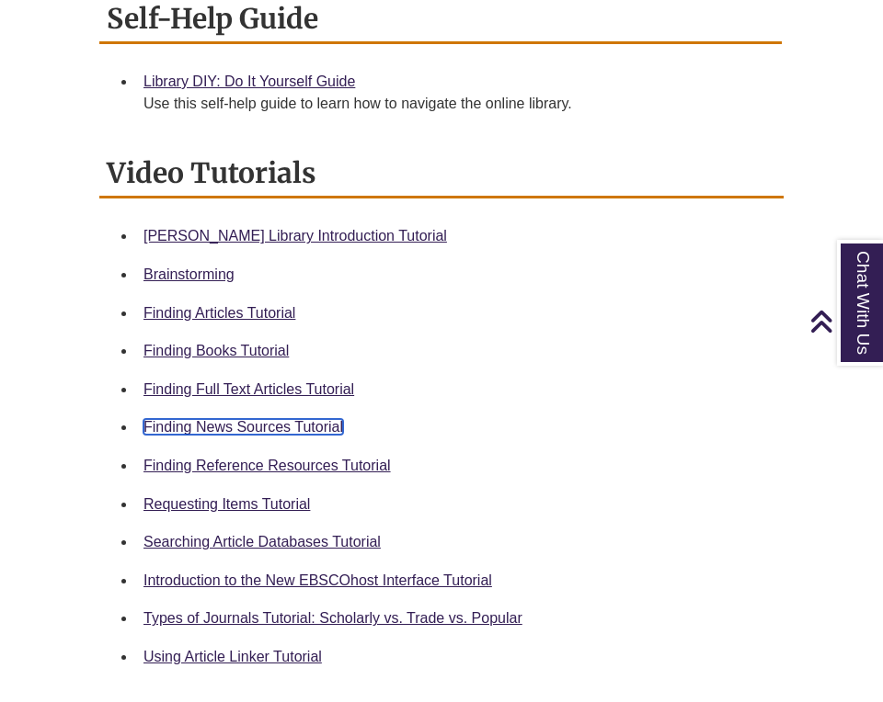
click at [244, 419] on link "Finding News Sources Tutorial" at bounding box center [243, 427] width 200 height 16
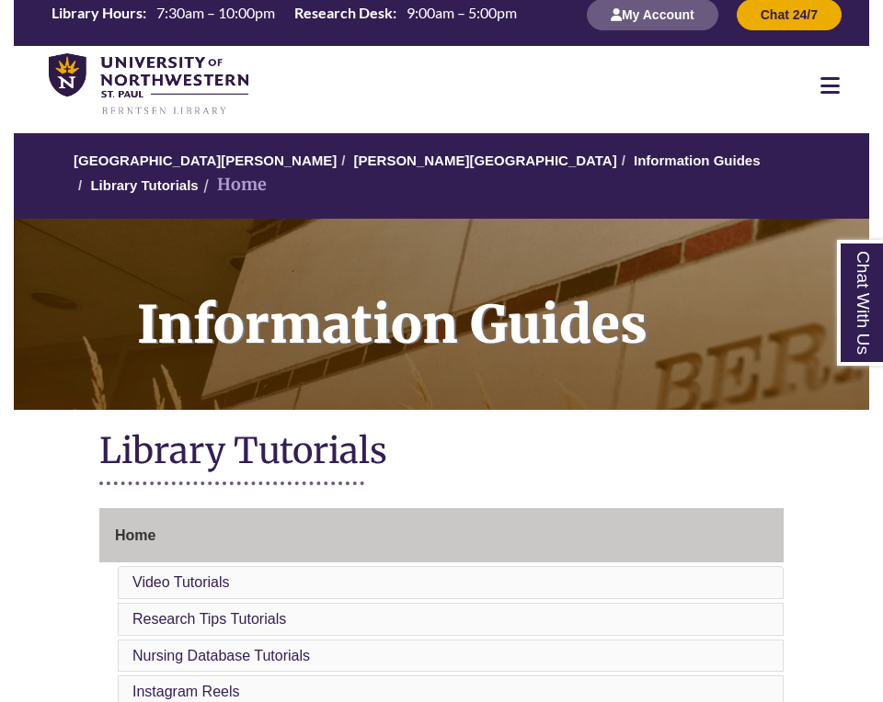
scroll to position [0, 0]
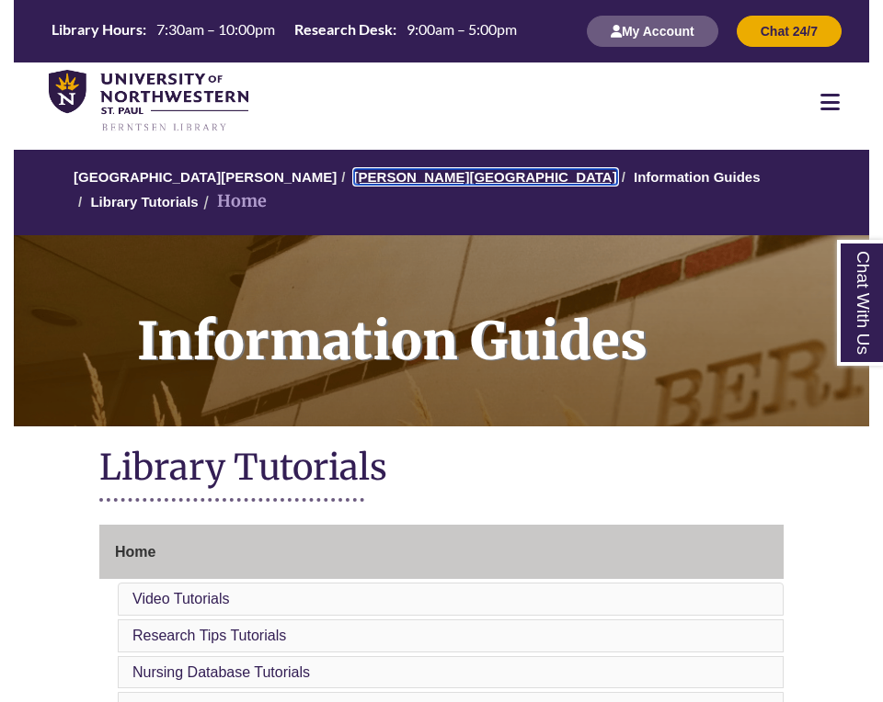
click at [397, 175] on link "[PERSON_NAME][GEOGRAPHIC_DATA]" at bounding box center [485, 177] width 263 height 16
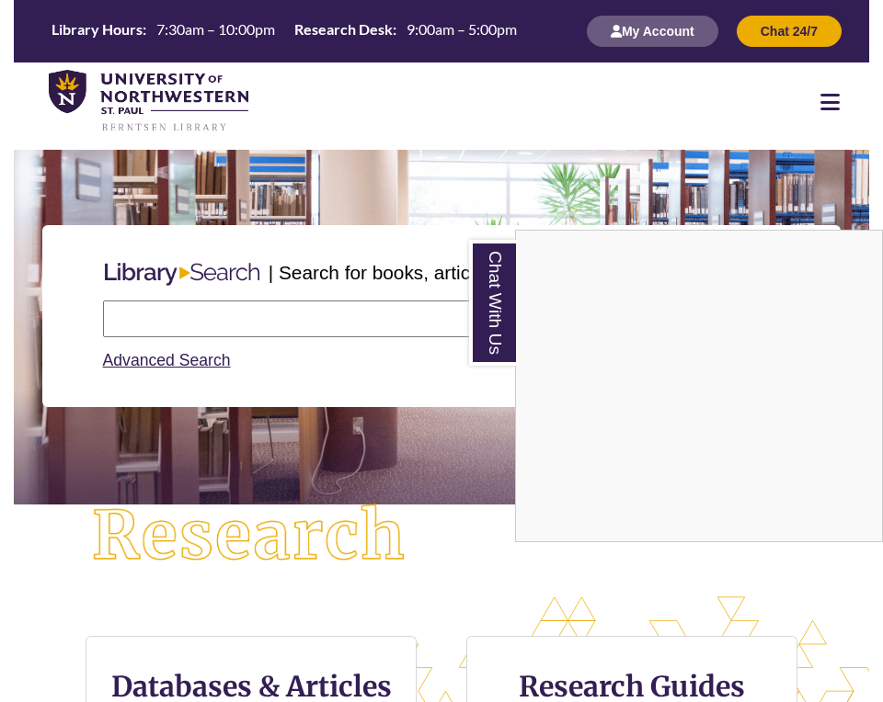
click at [285, 308] on div "Chat With Us" at bounding box center [441, 351] width 883 height 702
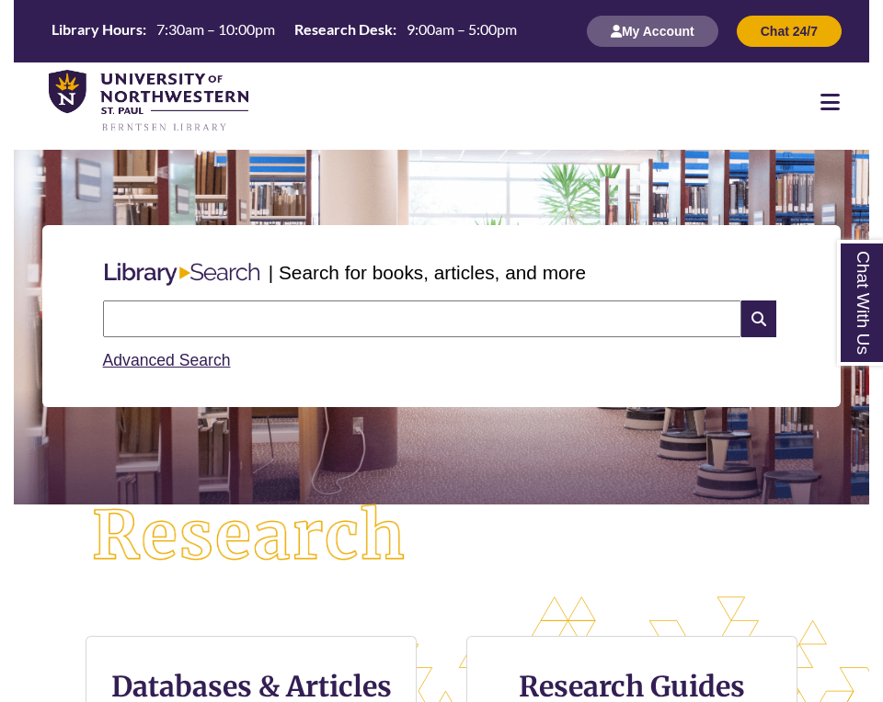
click at [285, 308] on input "text" at bounding box center [422, 319] width 638 height 37
type input "**********"
